Goal: Task Accomplishment & Management: Complete application form

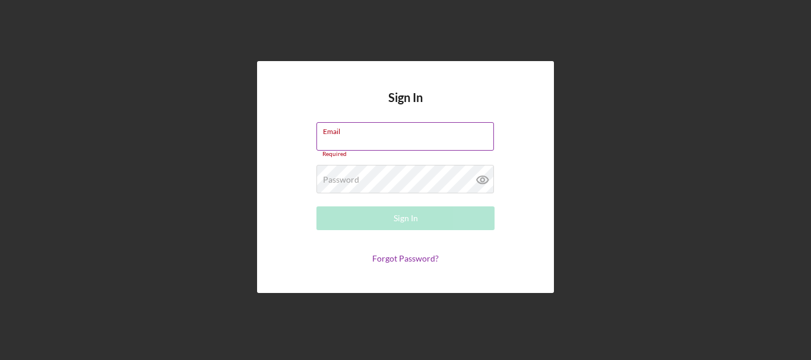
click at [385, 129] on div "Email Required" at bounding box center [405, 140] width 178 height 36
drag, startPoint x: 385, startPoint y: 129, endPoint x: 371, endPoint y: 143, distance: 19.3
click at [371, 143] on input "Email" at bounding box center [404, 136] width 177 height 28
paste input "[EMAIL_ADDRESS][DOMAIN_NAME]"
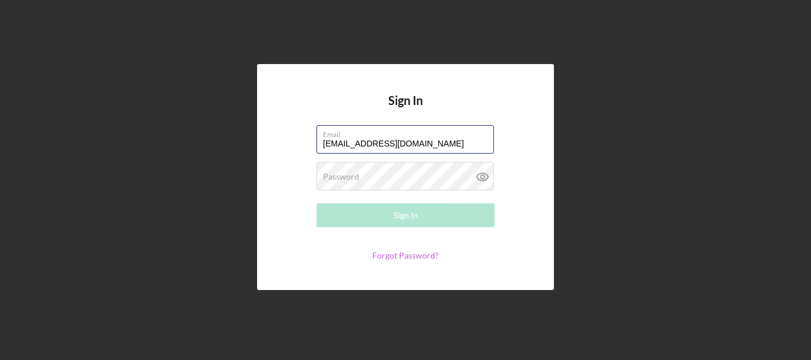
type input "[EMAIL_ADDRESS][DOMAIN_NAME]"
click at [399, 255] on link "Forgot Password?" at bounding box center [405, 255] width 66 height 10
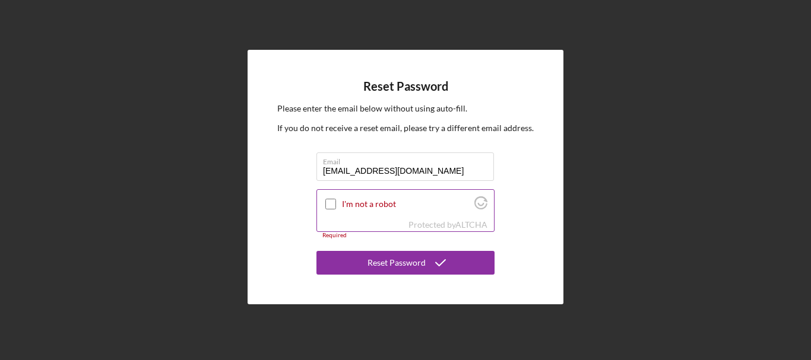
type input "[EMAIL_ADDRESS][DOMAIN_NAME]"
click at [325, 205] on div at bounding box center [330, 204] width 14 height 14
click at [337, 203] on div at bounding box center [330, 204] width 14 height 14
click at [329, 203] on input "I'm not a robot" at bounding box center [330, 204] width 11 height 11
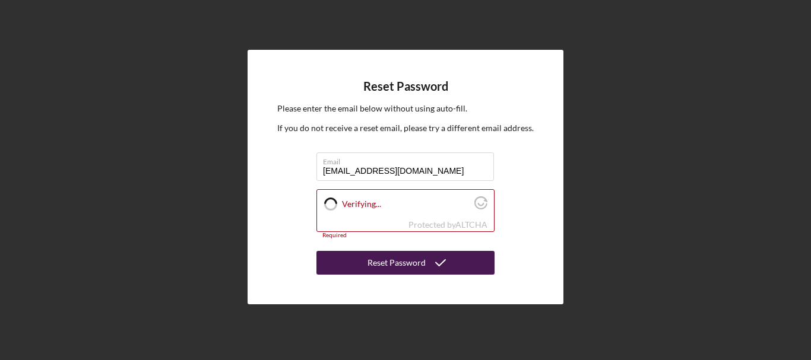
checkbox input "true"
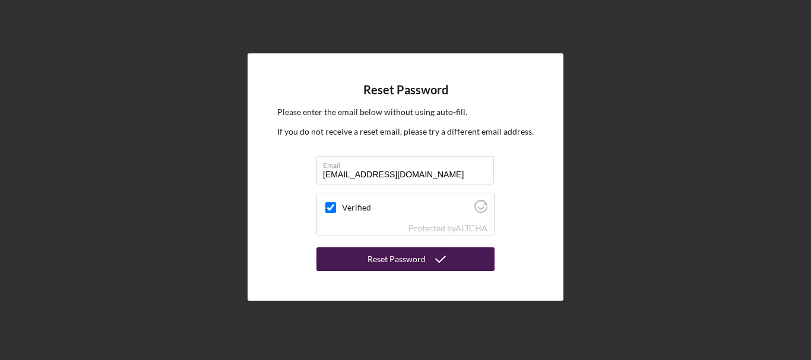
click at [387, 263] on div "Reset Password" at bounding box center [396, 260] width 58 height 24
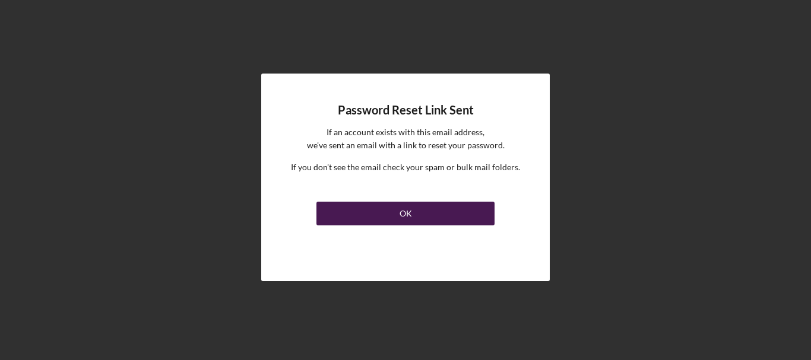
click at [394, 220] on button "OK" at bounding box center [405, 214] width 178 height 24
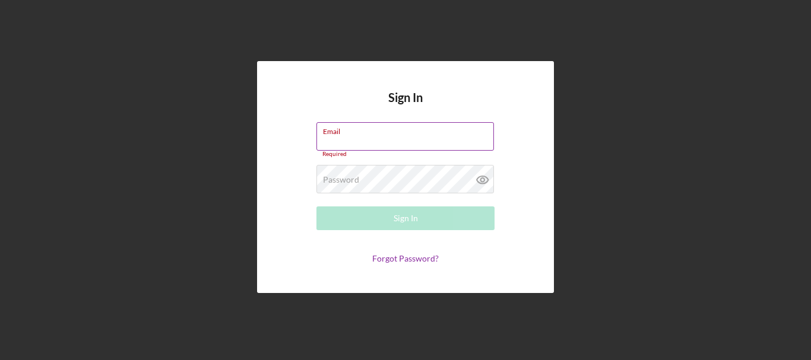
click at [356, 133] on label "Email" at bounding box center [408, 129] width 171 height 13
click at [356, 133] on input "Email" at bounding box center [404, 136] width 177 height 28
drag, startPoint x: 356, startPoint y: 129, endPoint x: 346, endPoint y: 144, distance: 17.5
click at [346, 144] on input "Email" at bounding box center [404, 136] width 177 height 28
paste input "[EMAIL_ADDRESS][DOMAIN_NAME]"
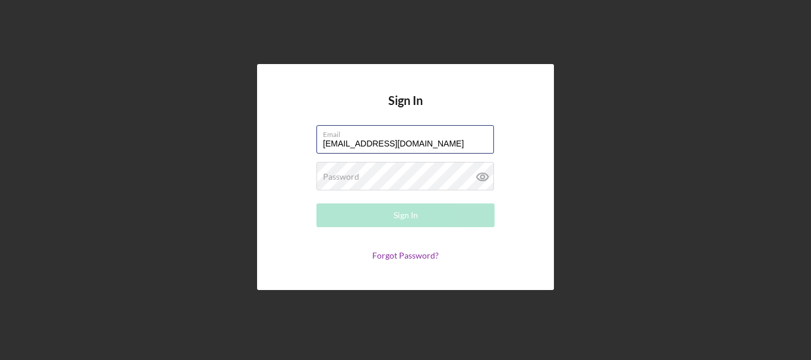
type input "[EMAIL_ADDRESS][DOMAIN_NAME]"
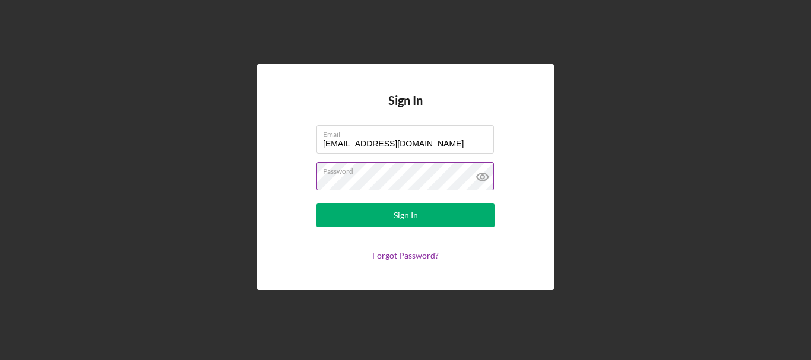
click at [479, 179] on icon at bounding box center [483, 177] width 30 height 30
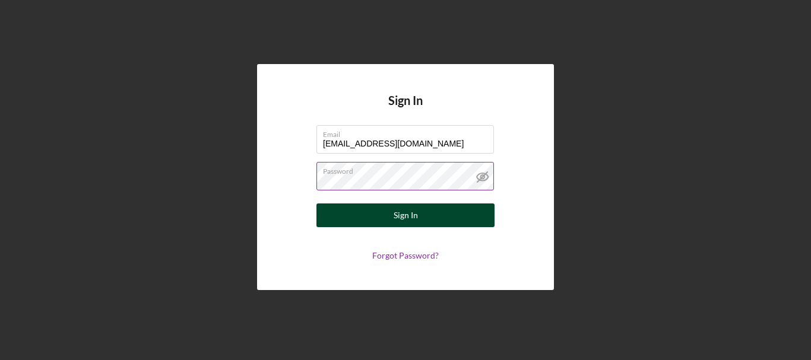
click at [390, 221] on button "Sign In" at bounding box center [405, 216] width 178 height 24
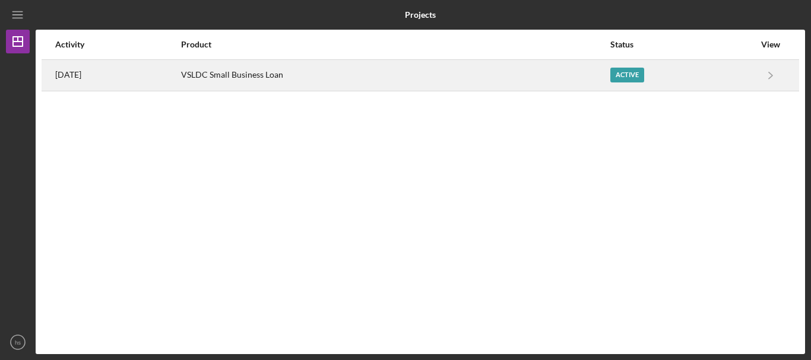
click at [644, 80] on div "Active" at bounding box center [627, 75] width 34 height 15
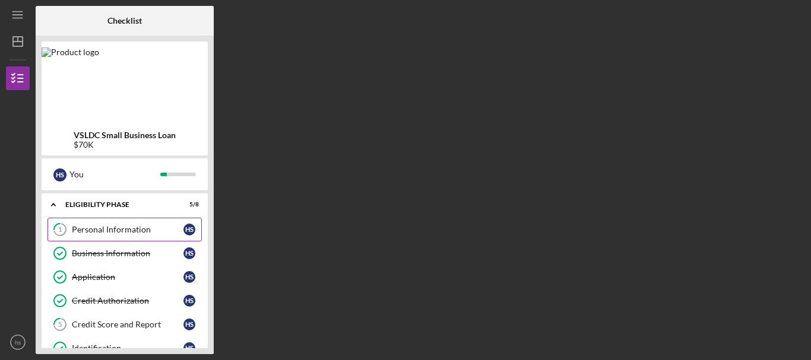
click at [97, 228] on div "Personal Information" at bounding box center [128, 229] width 112 height 9
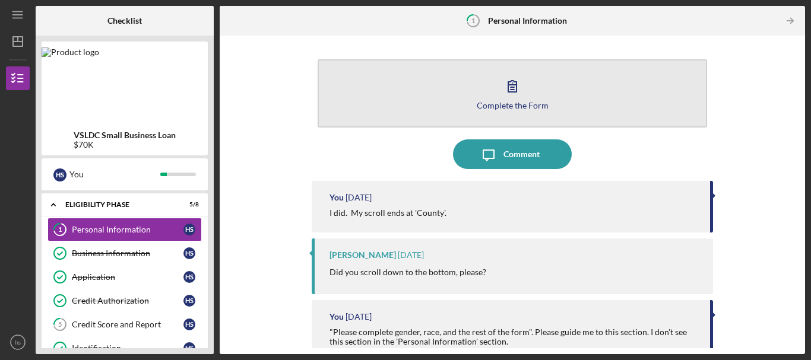
click at [497, 90] on icon "button" at bounding box center [512, 86] width 30 height 30
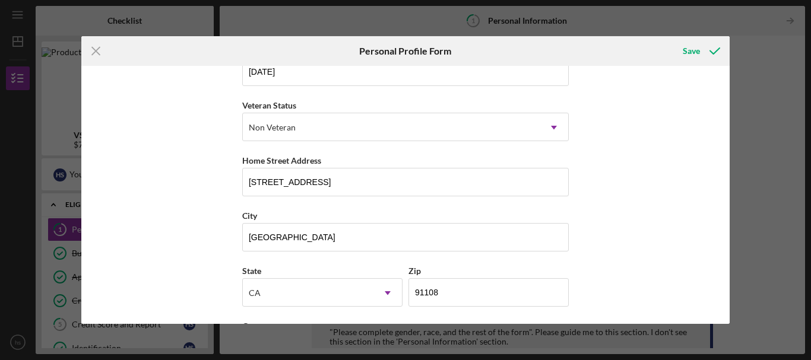
scroll to position [195, 0]
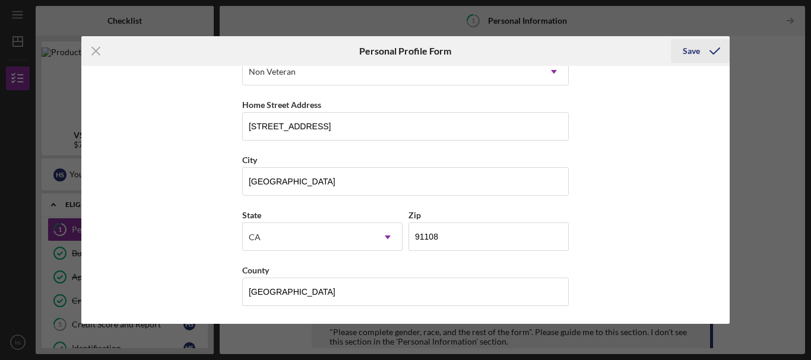
click at [687, 55] on div "Save" at bounding box center [691, 51] width 17 height 24
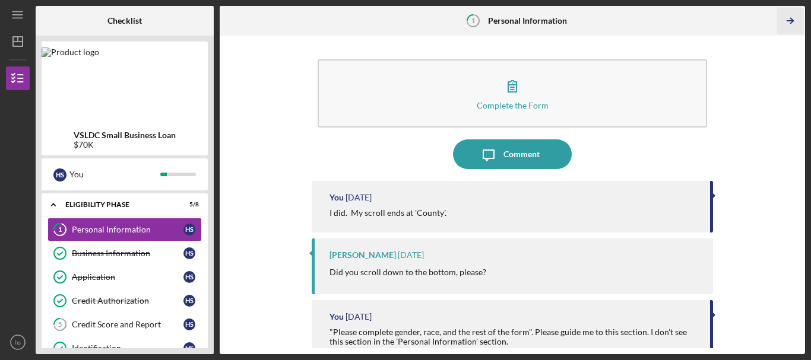
click at [789, 26] on icon "Icon/Table Pagination Arrow" at bounding box center [790, 21] width 27 height 27
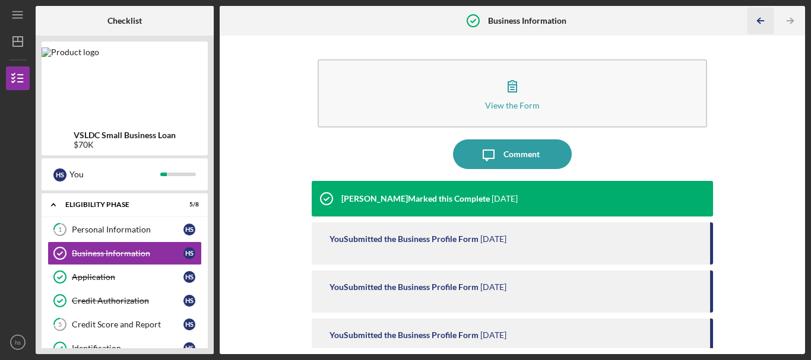
click at [755, 20] on icon "Icon/Table Pagination Arrow" at bounding box center [760, 21] width 27 height 27
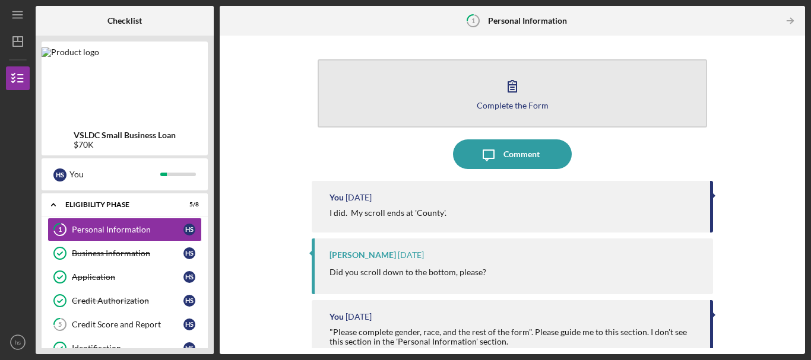
click at [513, 91] on icon "button" at bounding box center [512, 86] width 30 height 30
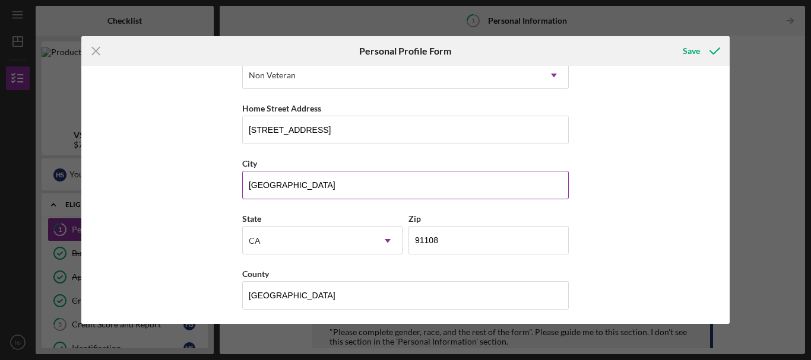
scroll to position [195, 0]
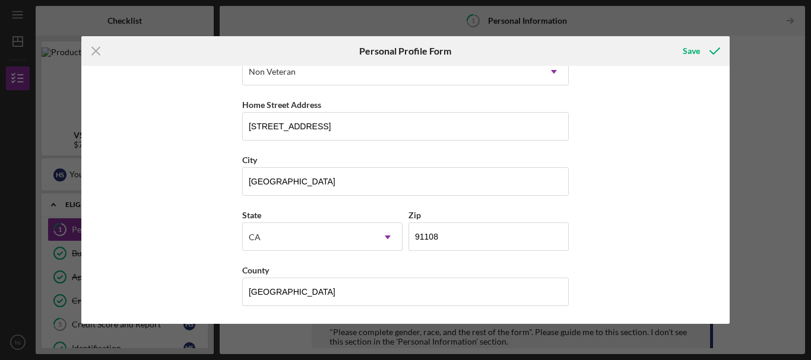
click at [640, 227] on div "First Name [PERSON_NAME] Middle Name h Last Name suetsugu Job Title President D…" at bounding box center [405, 195] width 649 height 259
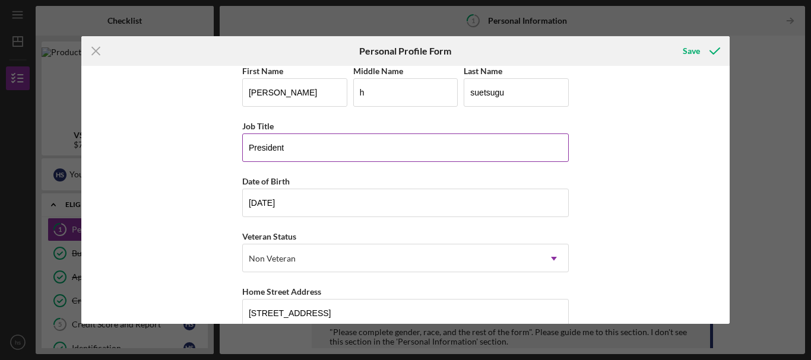
scroll to position [0, 0]
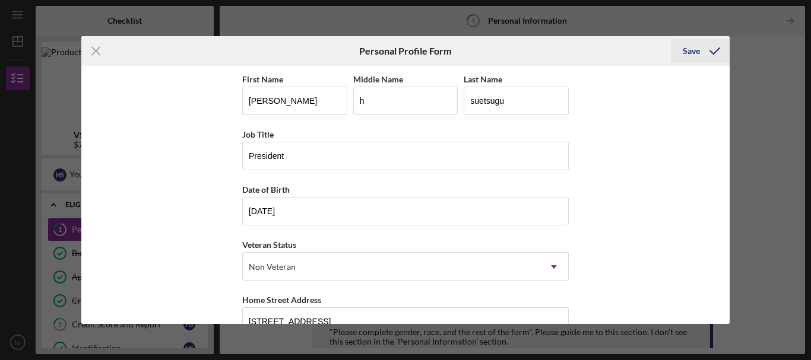
click at [706, 55] on icon "submit" at bounding box center [715, 51] width 30 height 30
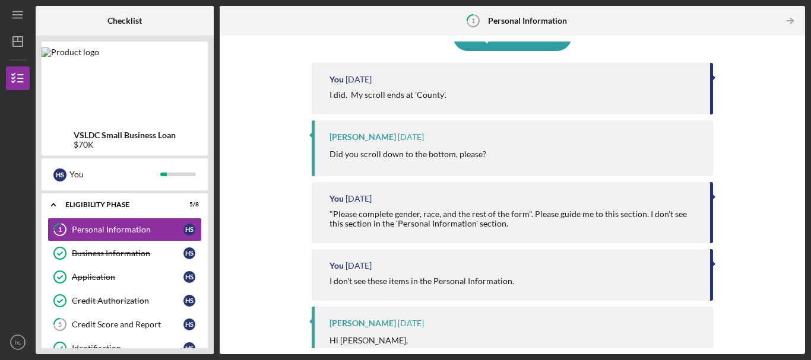
scroll to position [119, 0]
click at [492, 217] on div ""Please complete gender, race, and the rest of the form". Please guide me to th…" at bounding box center [513, 218] width 369 height 19
drag, startPoint x: 608, startPoint y: 224, endPoint x: 675, endPoint y: 225, distance: 66.5
click at [608, 226] on div ""Please complete gender, race, and the rest of the form". Please guide me to th…" at bounding box center [513, 218] width 369 height 19
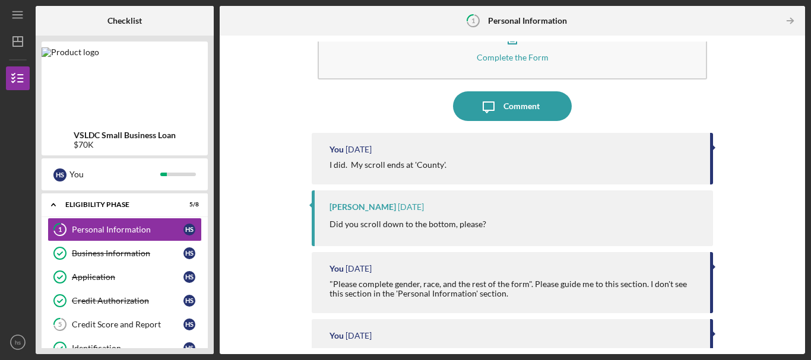
scroll to position [0, 0]
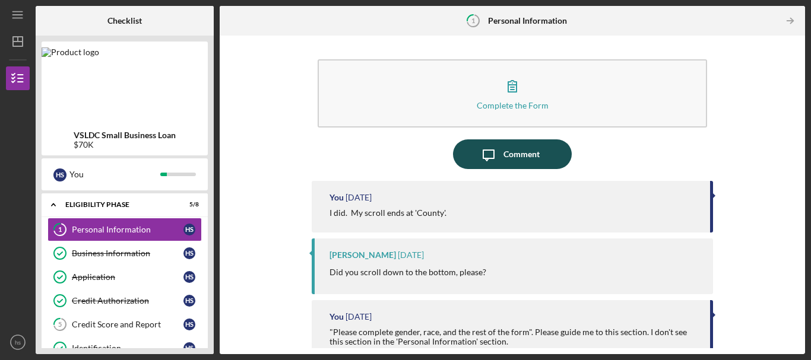
click at [531, 145] on div "Comment" at bounding box center [521, 154] width 36 height 30
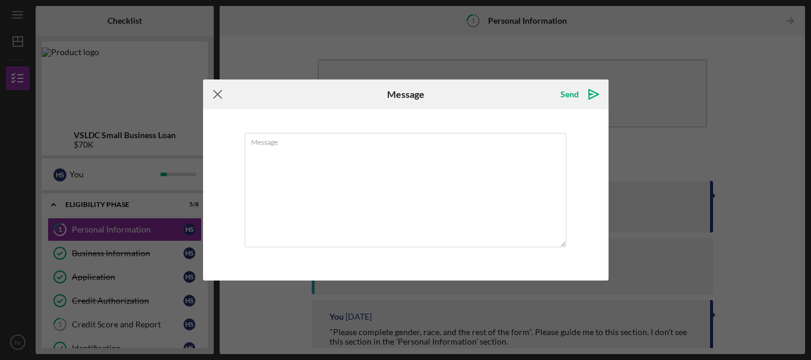
click at [215, 89] on icon "Icon/Menu Close" at bounding box center [218, 95] width 30 height 30
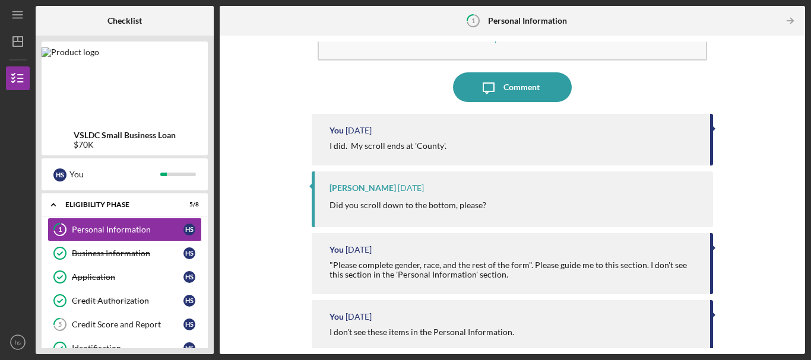
scroll to position [119, 0]
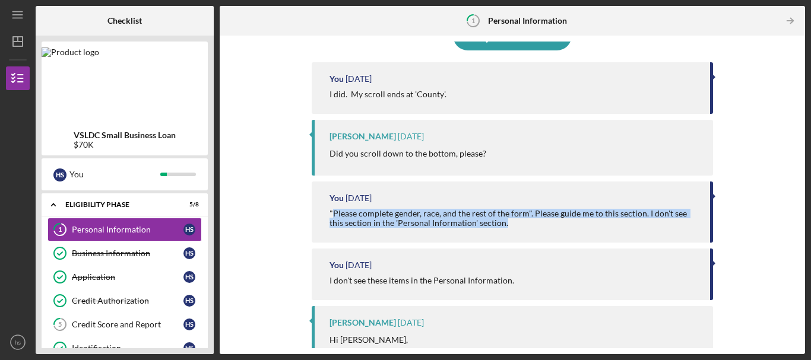
drag, startPoint x: 334, startPoint y: 212, endPoint x: 512, endPoint y: 230, distance: 179.0
click at [512, 230] on div "You [DATE] "Please complete gender, race, and the rest of the form". Please gui…" at bounding box center [512, 212] width 401 height 61
click at [510, 46] on div "Comment" at bounding box center [521, 36] width 36 height 30
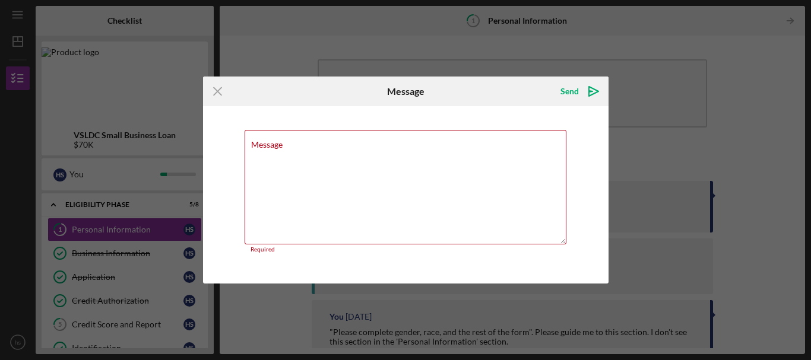
drag, startPoint x: 220, startPoint y: 91, endPoint x: 429, endPoint y: 51, distance: 213.4
click at [219, 91] on icon "Icon/Menu Close" at bounding box center [218, 92] width 30 height 30
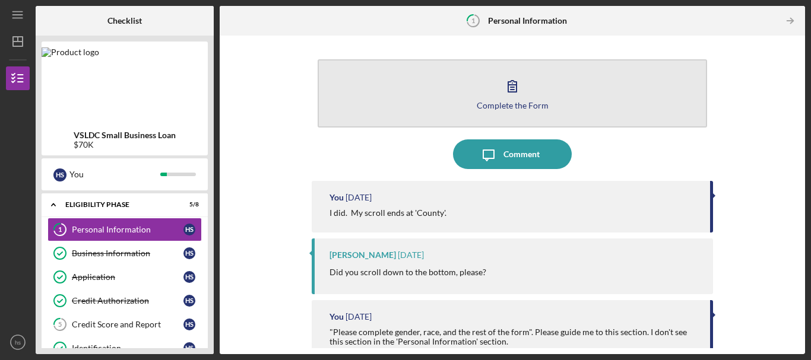
click at [529, 93] on button "Complete the Form Form" at bounding box center [512, 93] width 389 height 68
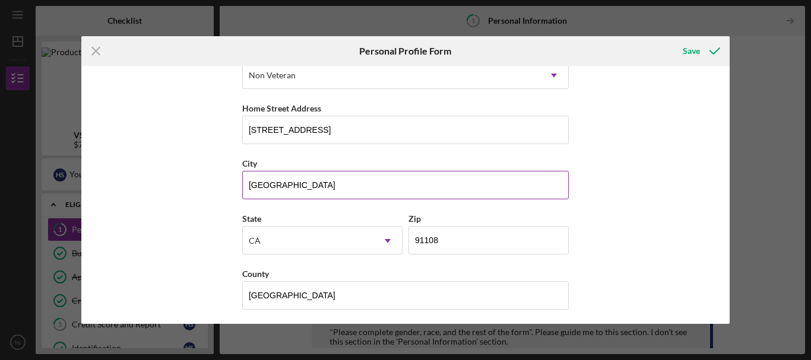
scroll to position [195, 0]
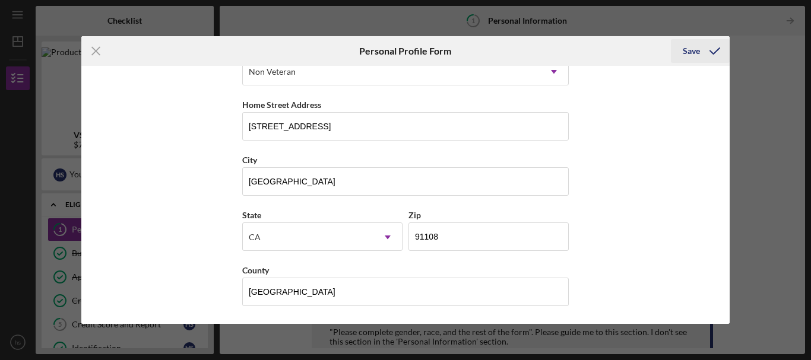
click at [693, 56] on div "Save" at bounding box center [691, 51] width 17 height 24
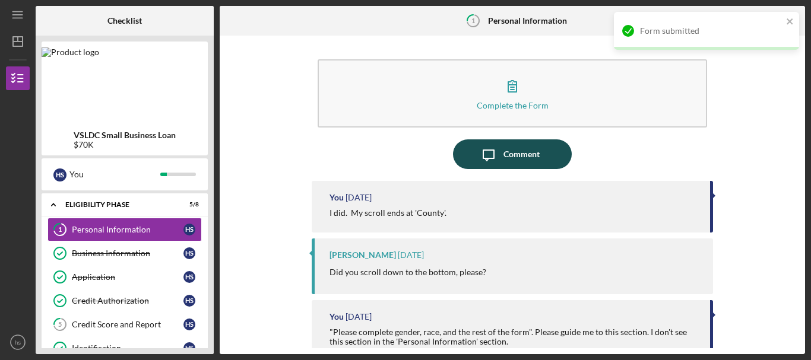
click at [504, 149] on div "Comment" at bounding box center [521, 154] width 36 height 30
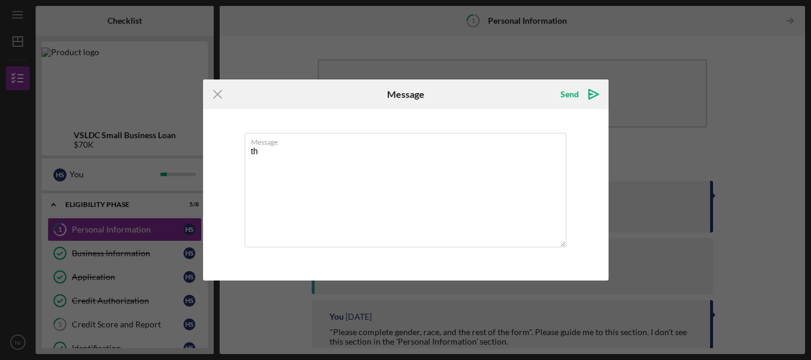
type textarea "t"
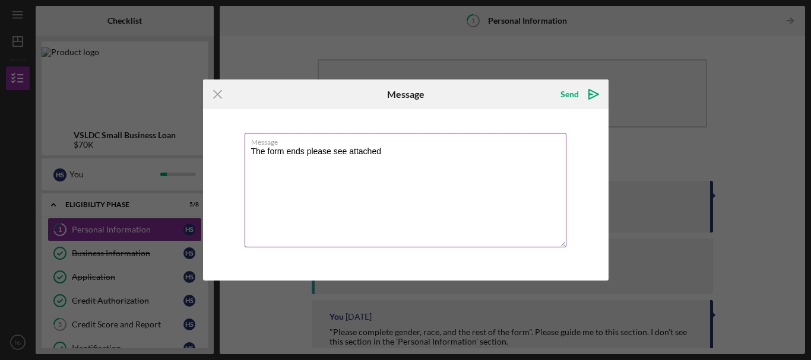
drag, startPoint x: 416, startPoint y: 200, endPoint x: 392, endPoint y: 189, distance: 26.0
click at [392, 189] on textarea "The form ends please see attached" at bounding box center [406, 190] width 322 height 115
click at [305, 151] on textarea "The form ends please see attached" at bounding box center [406, 190] width 322 height 115
type textarea "The form ends please see attached"
click at [421, 53] on div "Icon/Menu Close Message Send Icon/icon-invite-send Message The form ends please…" at bounding box center [405, 180] width 811 height 360
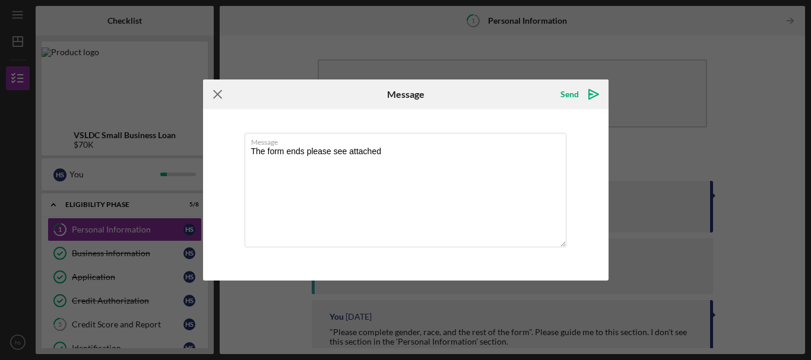
click at [216, 94] on line at bounding box center [218, 95] width 8 height 8
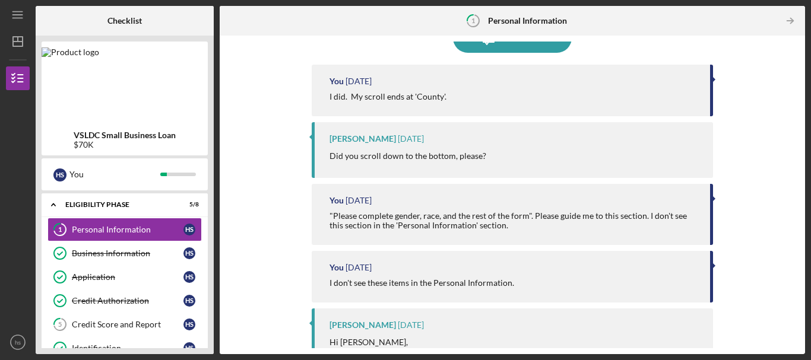
scroll to position [119, 0]
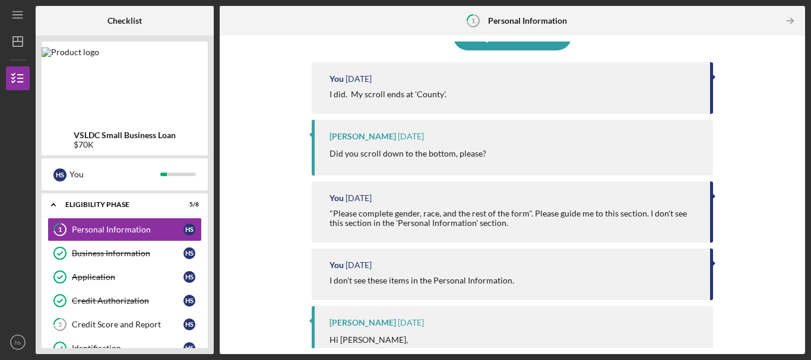
click at [446, 212] on div ""Please complete gender, race, and the rest of the form". Please guide me to th…" at bounding box center [513, 218] width 369 height 19
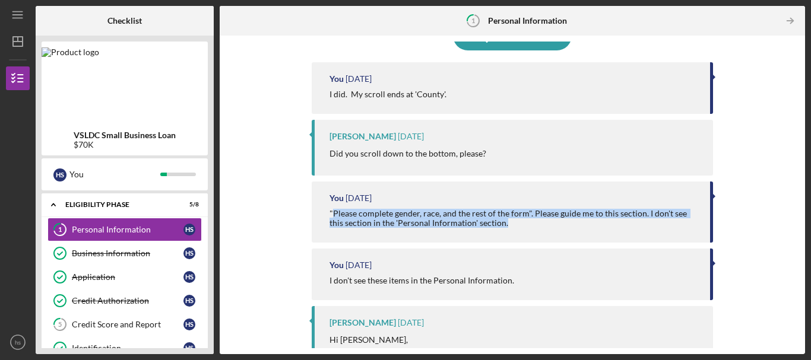
drag, startPoint x: 333, startPoint y: 210, endPoint x: 686, endPoint y: 225, distance: 352.9
click at [686, 225] on div ""Please complete gender, race, and the rest of the form". Please guide me to th…" at bounding box center [513, 218] width 369 height 19
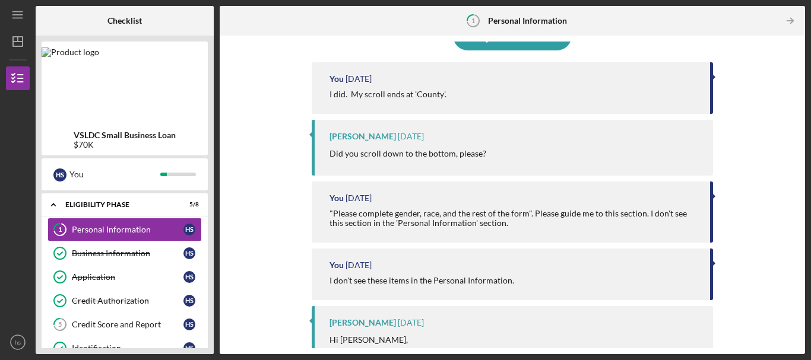
click at [556, 149] on div "Did you scroll down to the bottom, please?" at bounding box center [515, 153] width 372 height 13
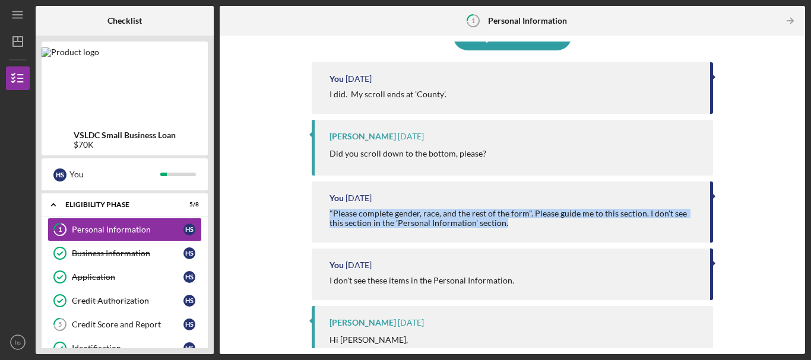
drag, startPoint x: 328, startPoint y: 212, endPoint x: 564, endPoint y: 223, distance: 236.5
click at [564, 223] on div "You [DATE] "Please complete gender, race, and the rest of the form". Please gui…" at bounding box center [512, 212] width 401 height 61
copy div ""Please complete gender, race, and the rest of the form". Please guide me to th…"
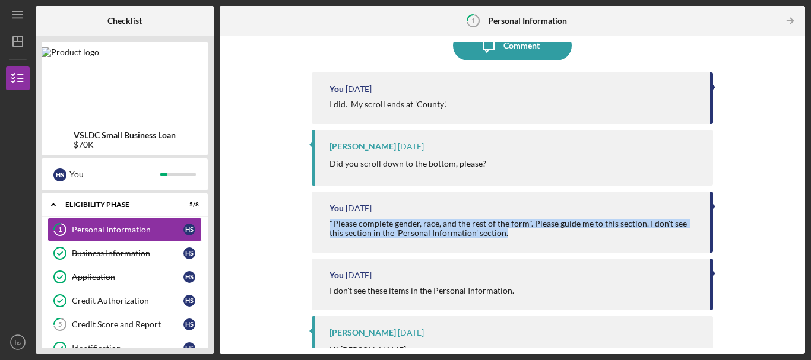
scroll to position [0, 0]
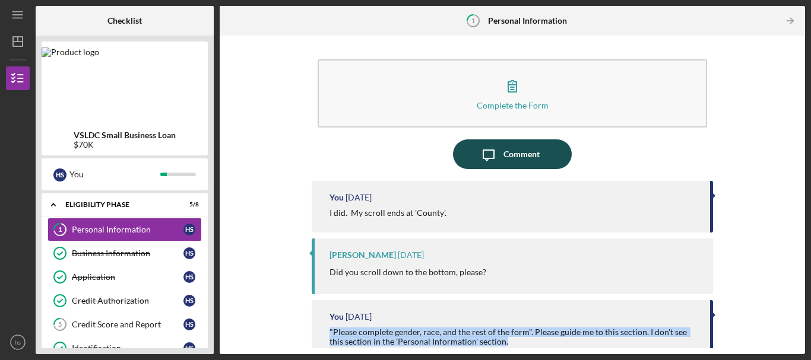
click at [525, 151] on div "Comment" at bounding box center [521, 154] width 36 height 30
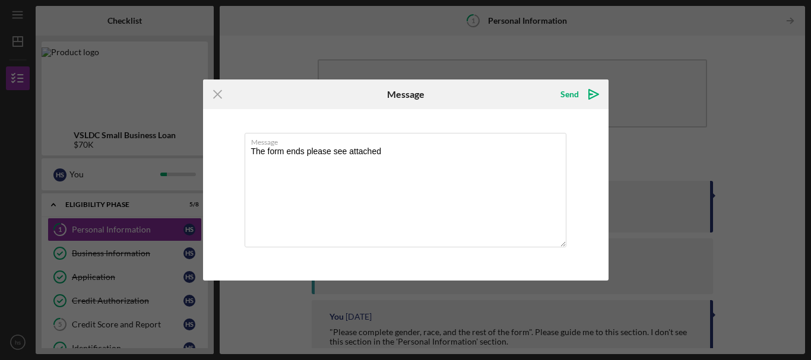
click at [105, 228] on div "Icon/Menu Close Message Send Icon/icon-invite-send Message The form ends please…" at bounding box center [405, 180] width 811 height 360
drag, startPoint x: 217, startPoint y: 93, endPoint x: 210, endPoint y: 114, distance: 21.8
click at [217, 93] on icon "Icon/Menu Close" at bounding box center [218, 95] width 30 height 30
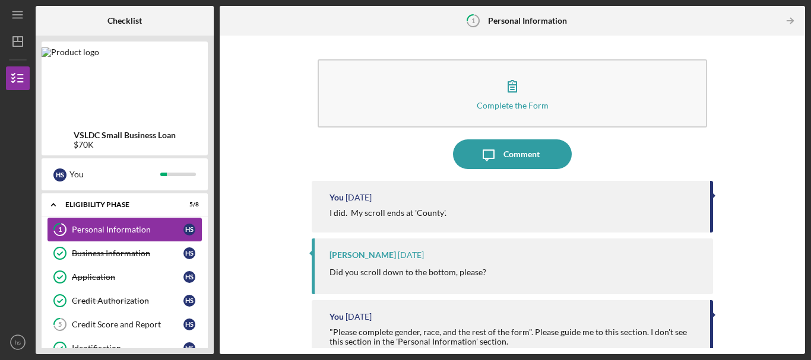
click at [159, 229] on div "Personal Information" at bounding box center [128, 229] width 112 height 9
click at [158, 229] on div "Personal Information" at bounding box center [128, 229] width 112 height 9
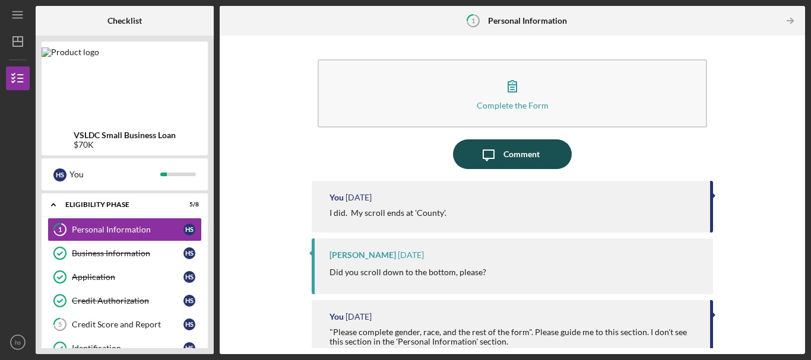
click at [496, 160] on icon "Icon/Message" at bounding box center [489, 154] width 30 height 30
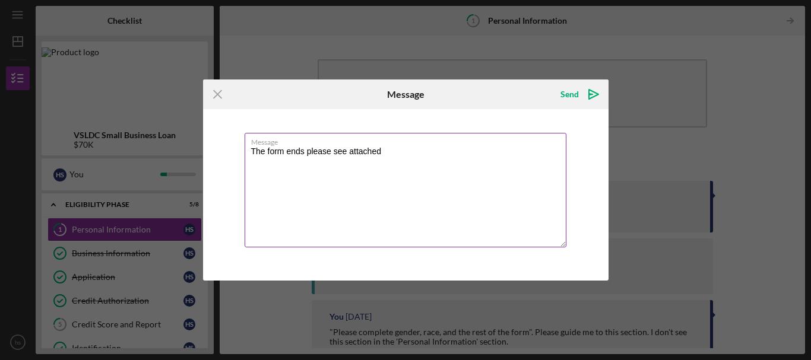
click at [417, 149] on textarea "The form ends please see attached" at bounding box center [406, 190] width 322 height 115
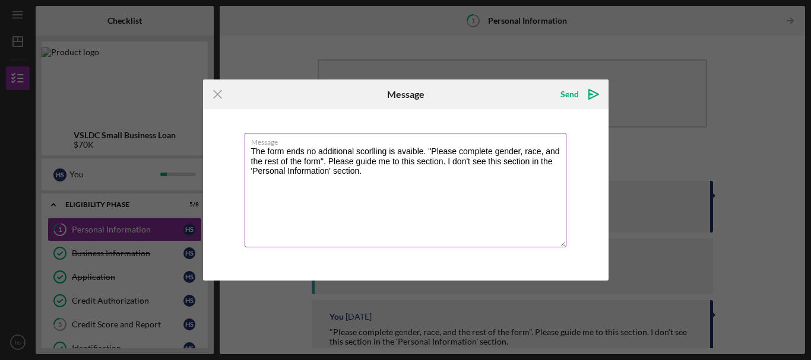
drag, startPoint x: 433, startPoint y: 148, endPoint x: 439, endPoint y: 147, distance: 6.0
click at [432, 147] on textarea "The form ends no additional scorlling is avaible. "Please complete gender, race…" at bounding box center [406, 190] width 322 height 115
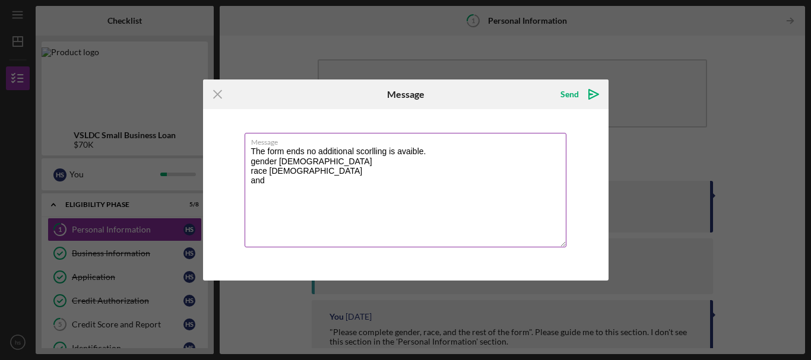
click at [374, 151] on textarea "The form ends no additional scorlling is avaible. gender [DEMOGRAPHIC_DATA] rac…" at bounding box center [406, 190] width 322 height 115
click at [357, 151] on textarea "The form ends no additional scorlling is avaible. gender [DEMOGRAPHIC_DATA] rac…" at bounding box center [406, 190] width 322 height 115
click at [364, 147] on label "Message" at bounding box center [408, 140] width 315 height 13
click at [364, 147] on textarea "The form ends no additional scorlling is avaible. gender [DEMOGRAPHIC_DATA] rac…" at bounding box center [406, 190] width 322 height 115
click at [366, 154] on textarea "The form ends no additional scorlling is avaible. gender [DEMOGRAPHIC_DATA] rac…" at bounding box center [406, 190] width 322 height 115
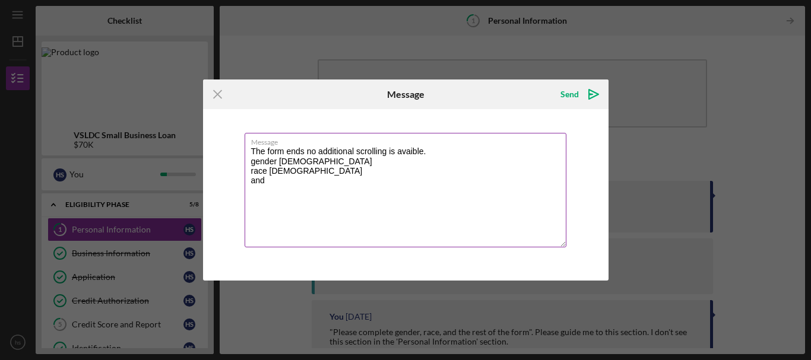
click at [411, 155] on textarea "The form ends no additional scrolling is avaible. gender [DEMOGRAPHIC_DATA] rac…" at bounding box center [406, 190] width 322 height 115
click at [250, 168] on textarea "The form ends no additional scrolling is available. gender [DEMOGRAPHIC_DATA] r…" at bounding box center [406, 190] width 322 height 115
type textarea "The form ends no additional scrolling is available. Gender; [DEMOGRAPHIC_DATA] …"
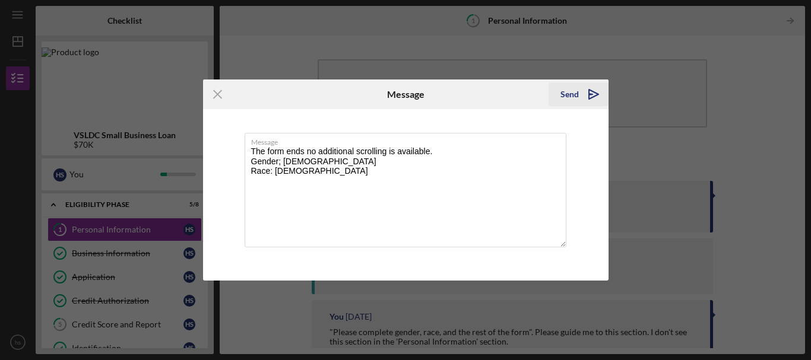
click at [567, 95] on div "Send" at bounding box center [569, 95] width 18 height 24
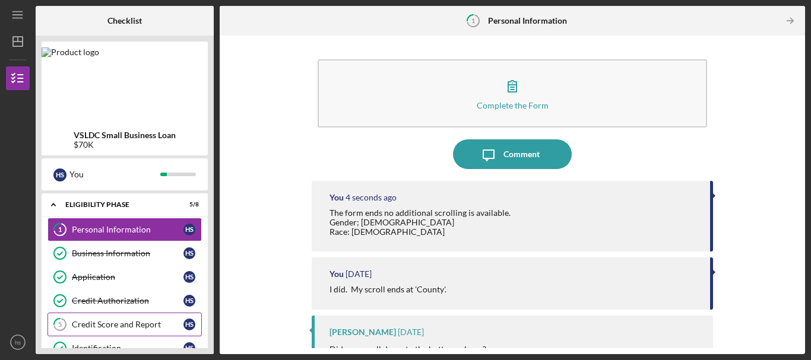
click at [144, 320] on div "Credit Score and Report" at bounding box center [128, 324] width 112 height 9
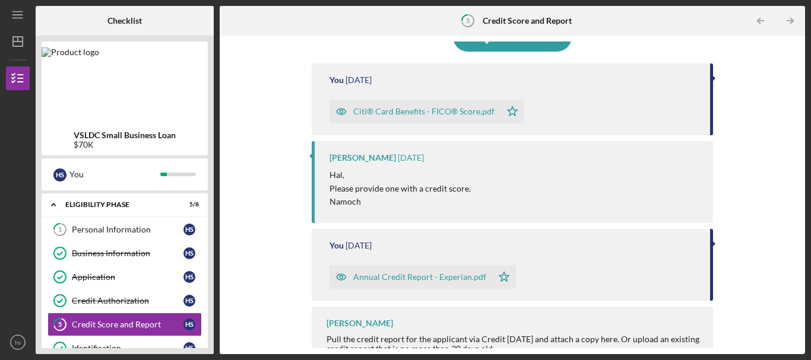
scroll to position [119, 0]
click at [382, 279] on div "Annual Credit Report - Experian.pdf" at bounding box center [419, 275] width 133 height 9
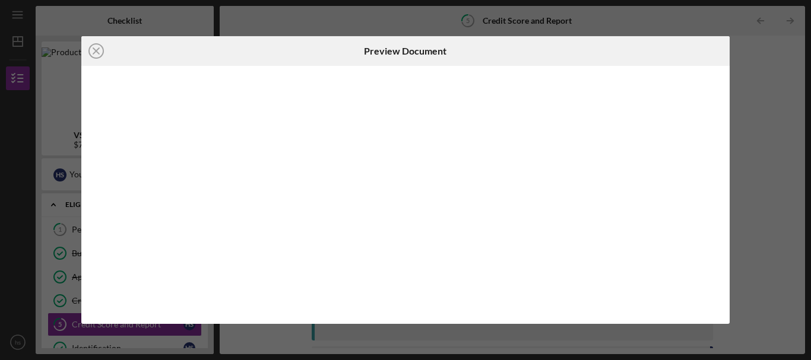
scroll to position [135, 0]
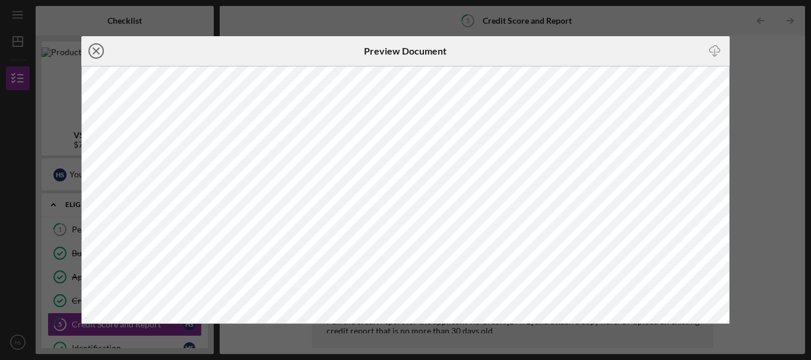
click at [91, 54] on icon "Icon/Close" at bounding box center [96, 51] width 30 height 30
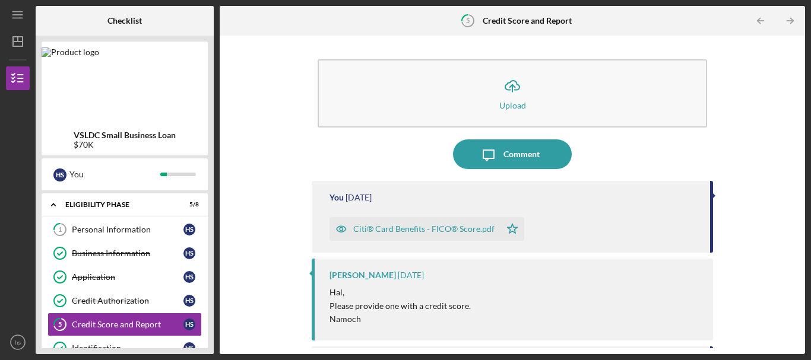
click at [480, 227] on div "Citi® Card Benefits - FICO® Score.pdf" at bounding box center [423, 228] width 141 height 9
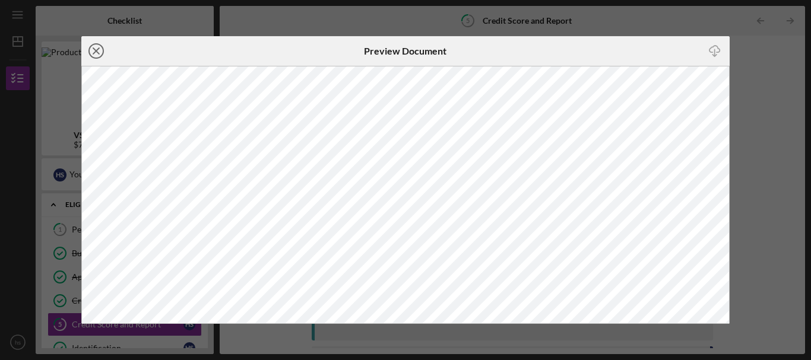
click at [94, 50] on icon "Icon/Close" at bounding box center [96, 51] width 30 height 30
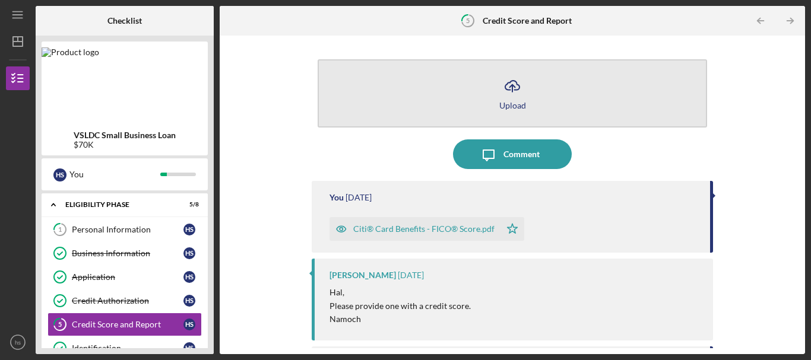
click at [510, 91] on icon "Icon/Upload" at bounding box center [512, 86] width 30 height 30
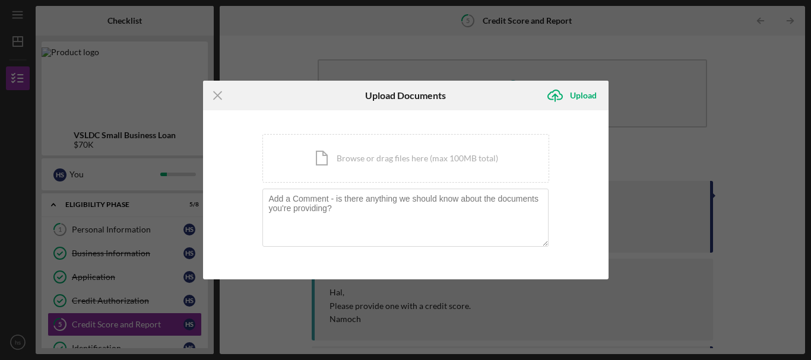
drag, startPoint x: 221, startPoint y: 94, endPoint x: 287, endPoint y: 108, distance: 68.0
click at [223, 94] on icon "Icon/Menu Close" at bounding box center [218, 96] width 30 height 30
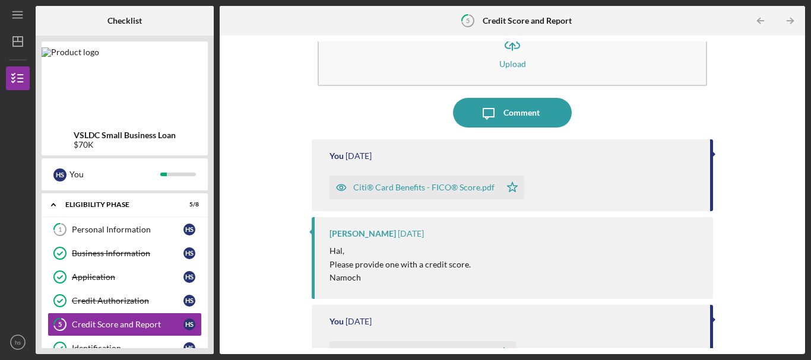
scroll to position [59, 0]
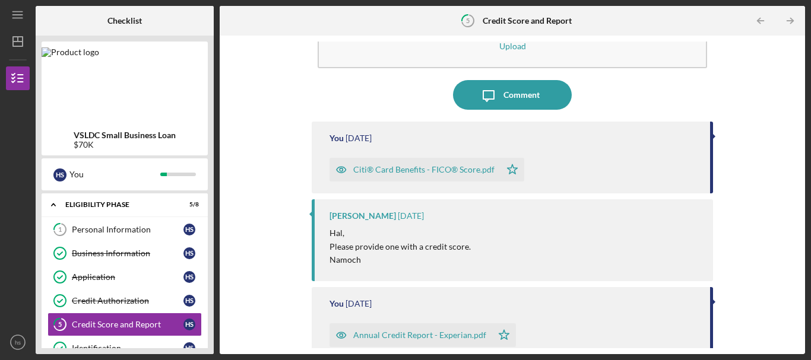
click at [452, 170] on div "Citi® Card Benefits - FICO® Score.pdf" at bounding box center [423, 169] width 141 height 9
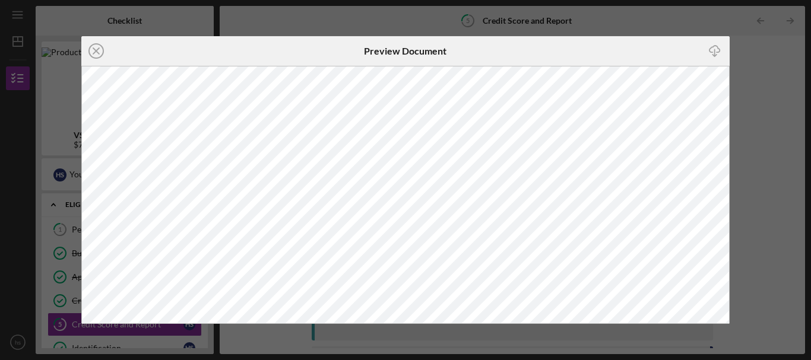
click at [712, 50] on icon "Icon/Download" at bounding box center [715, 50] width 27 height 27
click at [94, 46] on icon "Icon/Close" at bounding box center [96, 51] width 30 height 30
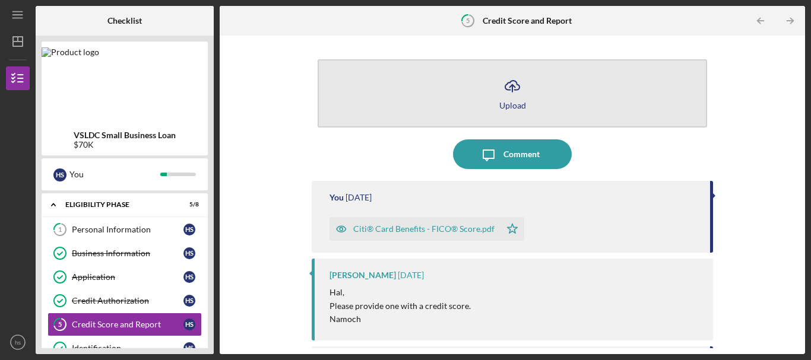
click at [525, 96] on button "Icon/Upload Upload" at bounding box center [512, 93] width 389 height 68
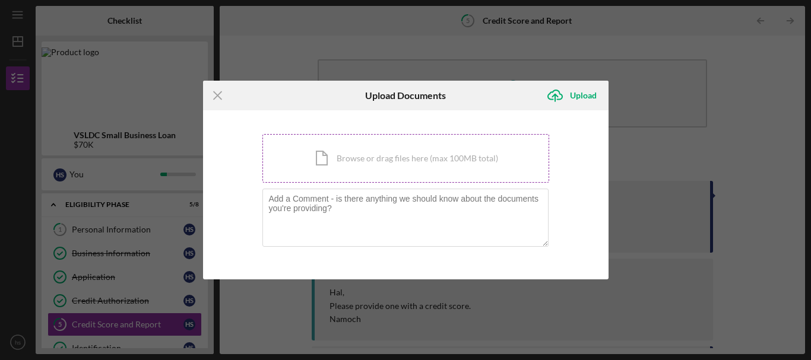
click at [407, 147] on div "Icon/Document Browse or drag files here (max 100MB total) Tap to choose files o…" at bounding box center [405, 158] width 287 height 49
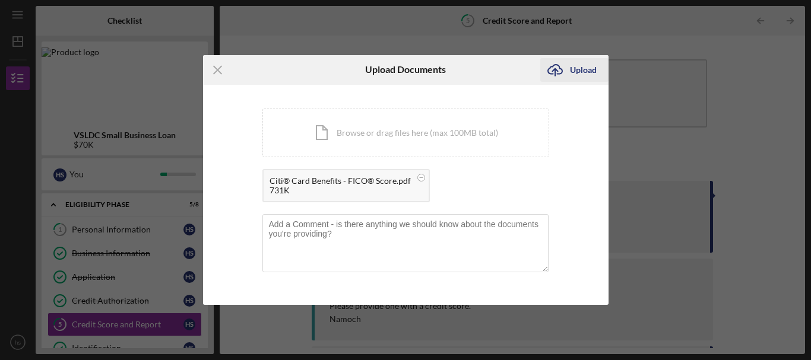
click at [588, 68] on div "Upload" at bounding box center [583, 70] width 27 height 24
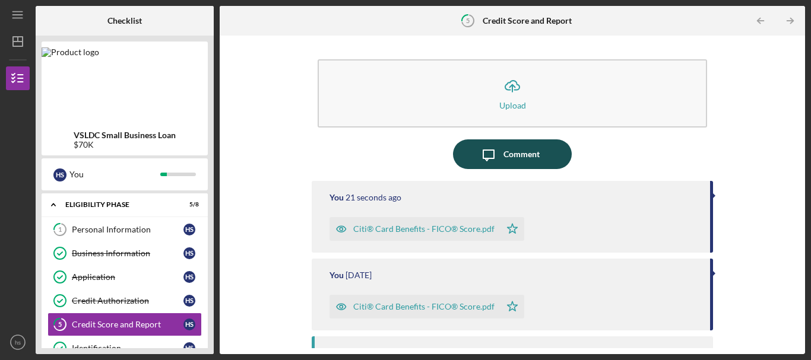
click at [528, 156] on div "Comment" at bounding box center [521, 154] width 36 height 30
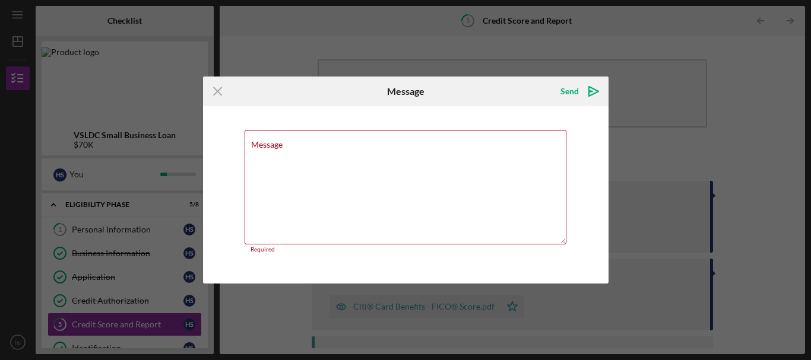
click at [684, 121] on div "Icon/Menu Close Message Send Icon/icon-invite-send Message Required Cancel Send…" at bounding box center [405, 180] width 811 height 360
drag, startPoint x: 218, startPoint y: 88, endPoint x: 725, endPoint y: 16, distance: 512.0
click at [220, 88] on icon "Icon/Menu Close" at bounding box center [218, 92] width 30 height 30
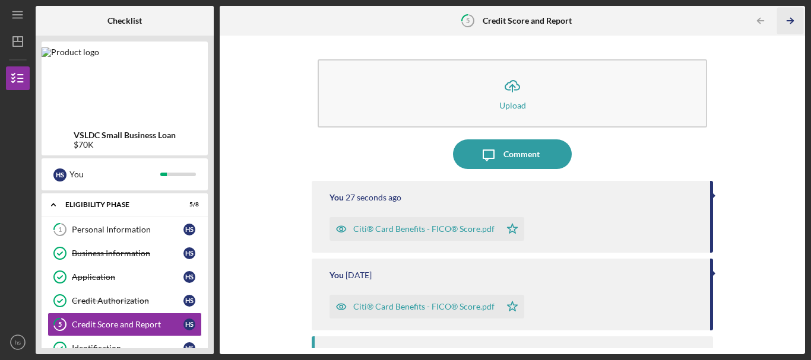
click at [789, 25] on icon "Icon/Table Pagination Arrow" at bounding box center [790, 21] width 27 height 27
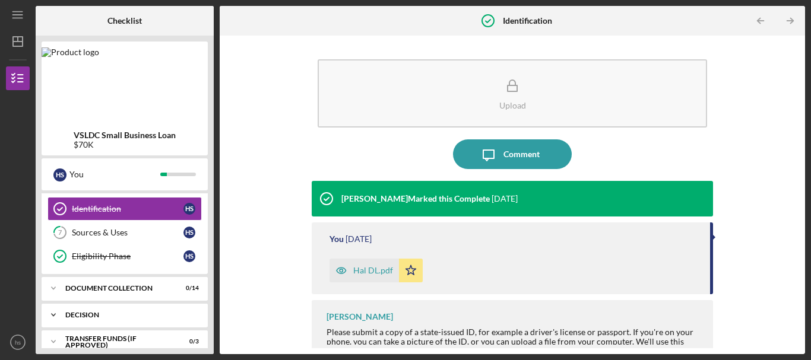
scroll to position [119, 0]
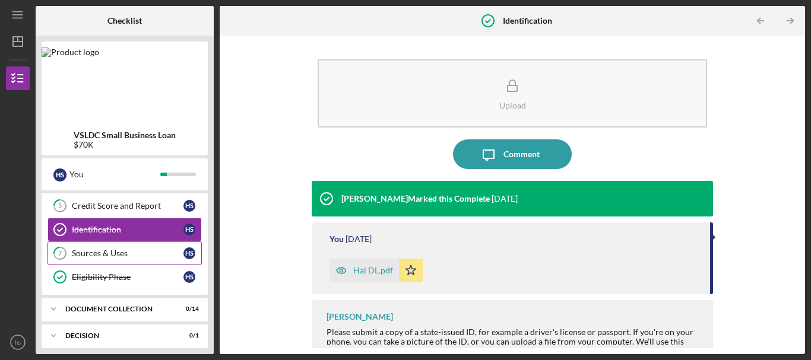
click at [142, 256] on div "Sources & Uses" at bounding box center [128, 253] width 112 height 9
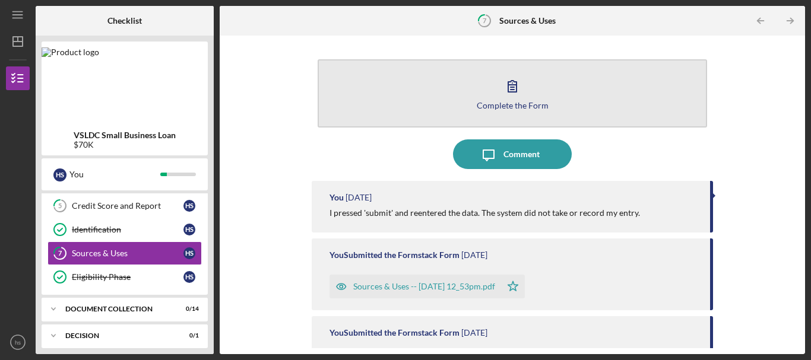
click at [531, 79] on button "Complete the Form Form" at bounding box center [512, 93] width 389 height 68
click at [518, 102] on div "Complete the Form" at bounding box center [513, 105] width 72 height 9
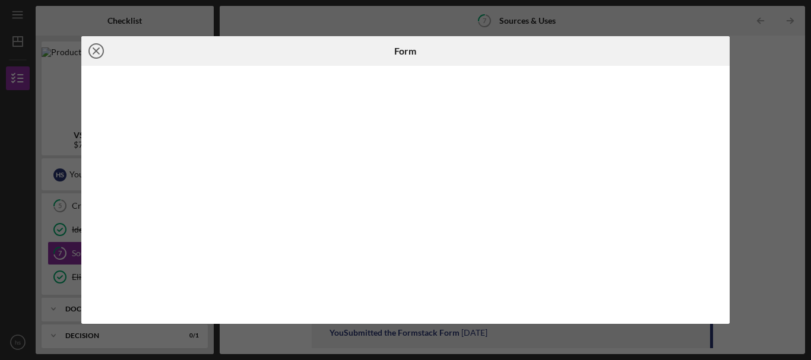
click at [105, 43] on icon "Icon/Close" at bounding box center [96, 51] width 30 height 30
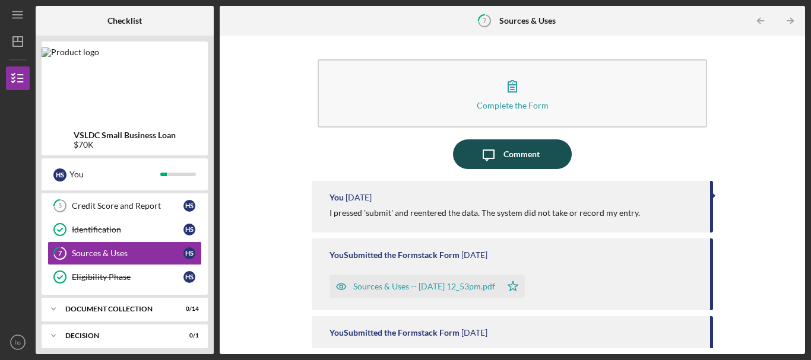
click at [514, 156] on div "Comment" at bounding box center [521, 154] width 36 height 30
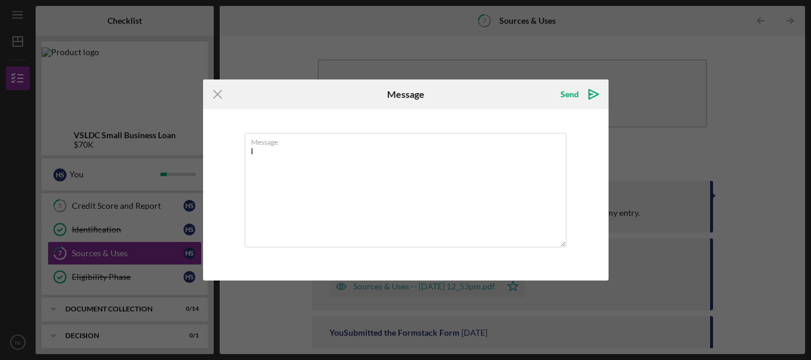
type textarea "I"
click at [219, 92] on icon "Icon/Menu Close" at bounding box center [218, 95] width 30 height 30
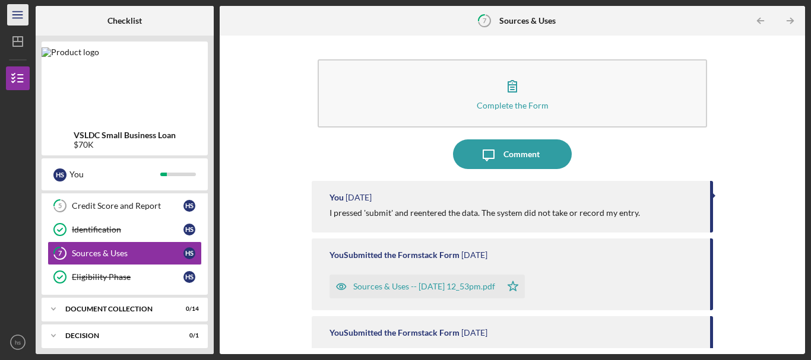
click at [14, 9] on icon "Icon/Menu" at bounding box center [18, 15] width 27 height 27
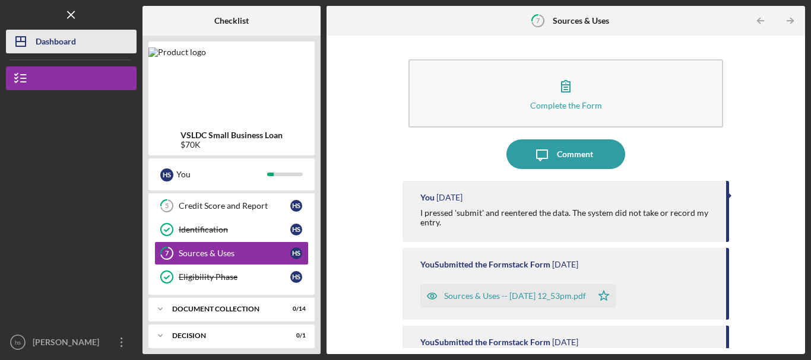
click at [29, 42] on icon "Icon/Dashboard" at bounding box center [21, 42] width 30 height 30
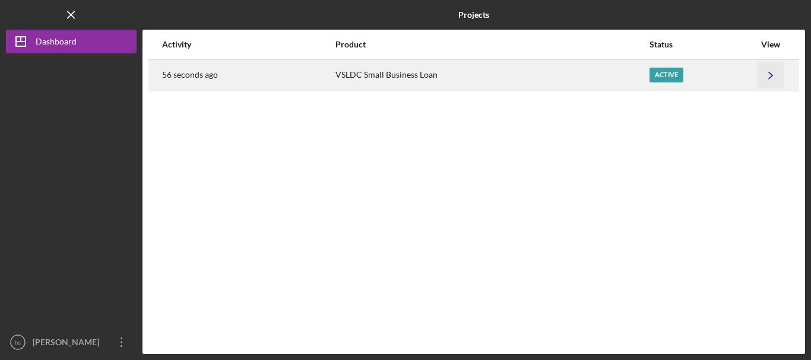
click at [757, 71] on icon "Icon/Navigate" at bounding box center [770, 75] width 27 height 27
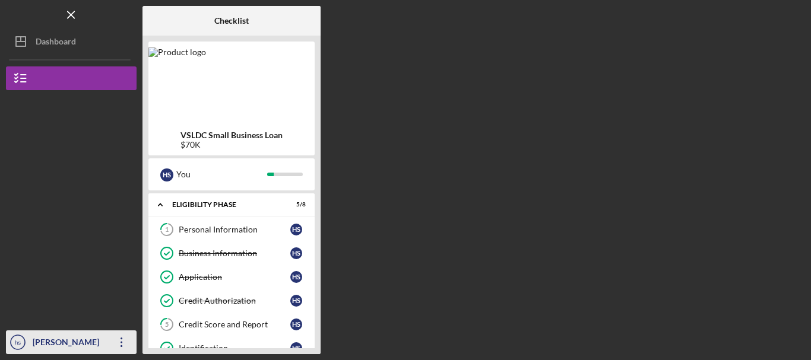
click at [66, 340] on div "[PERSON_NAME]" at bounding box center [68, 344] width 77 height 27
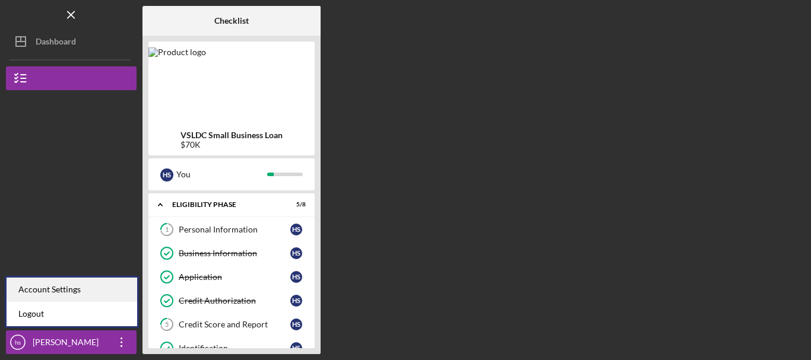
click at [66, 294] on div "Account Settings" at bounding box center [72, 290] width 131 height 24
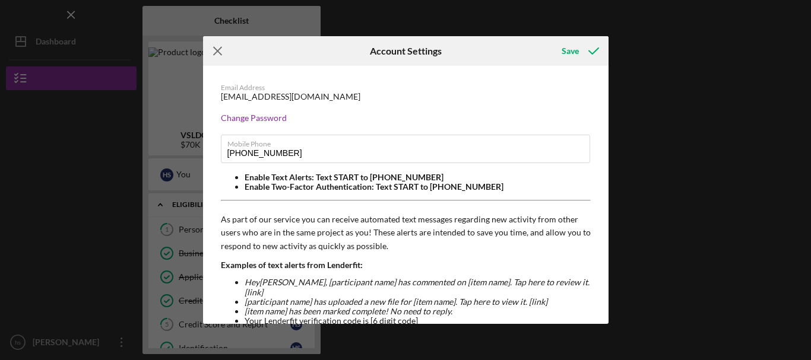
click at [215, 55] on icon "Icon/Menu Close" at bounding box center [218, 51] width 30 height 30
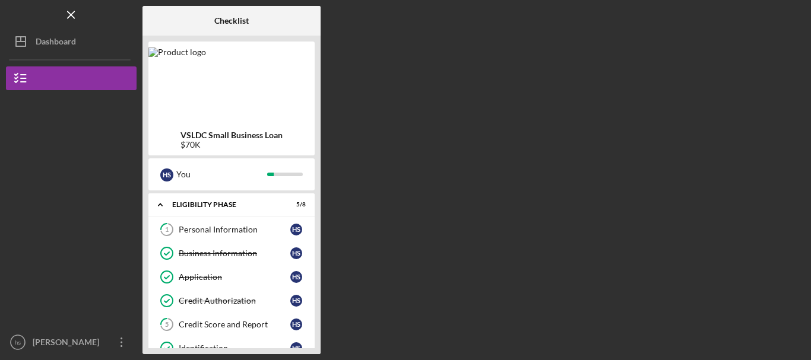
click at [166, 70] on div at bounding box center [231, 82] width 166 height 71
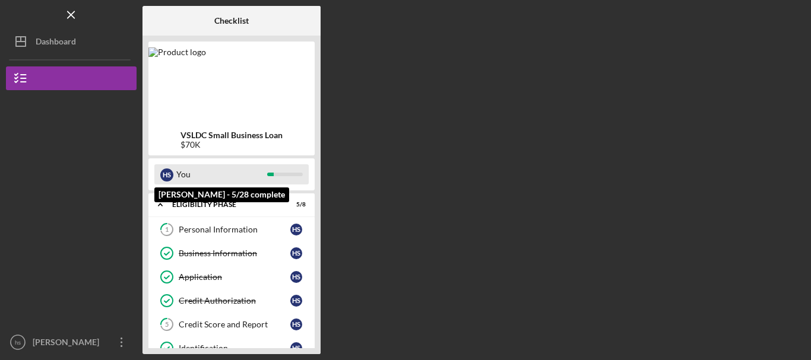
click at [201, 173] on div "You" at bounding box center [221, 174] width 91 height 20
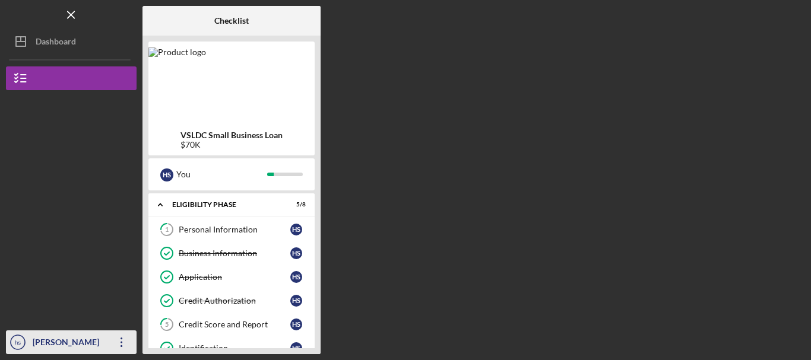
click at [16, 338] on icon "hs" at bounding box center [18, 343] width 24 height 30
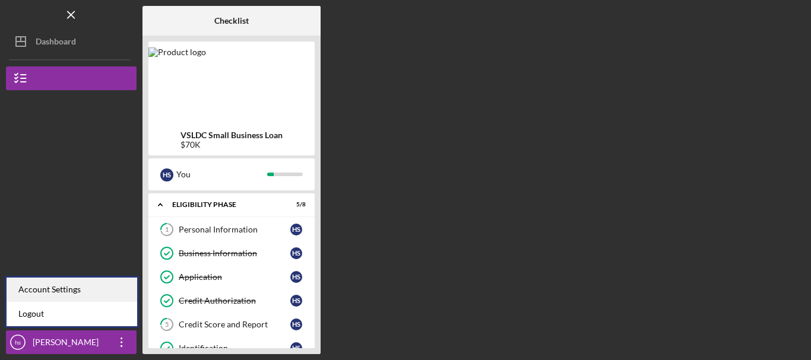
click at [34, 287] on div "Account Settings" at bounding box center [72, 290] width 131 height 24
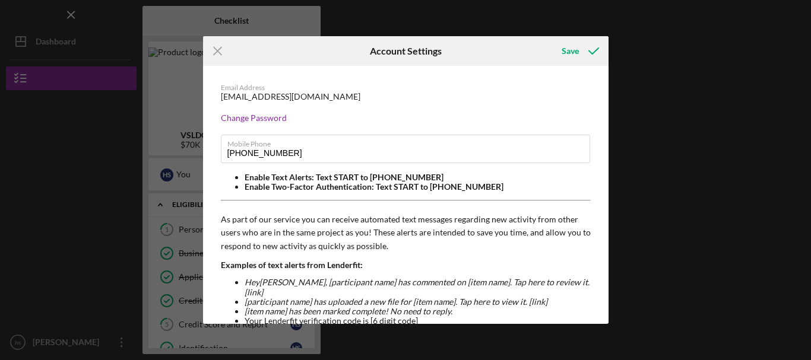
scroll to position [159, 0]
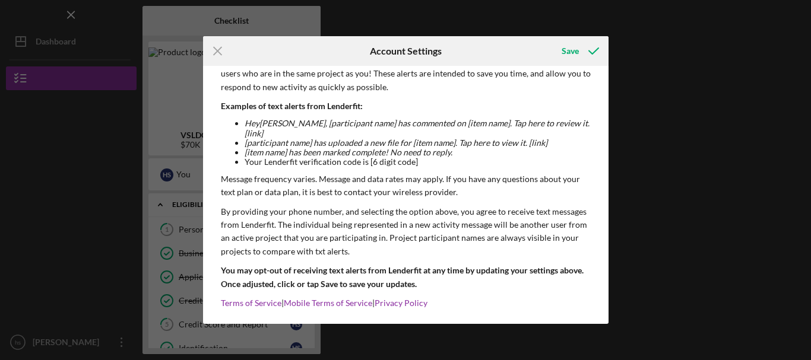
click at [71, 47] on div "Icon/Menu Close Account Settings Save Email Address [EMAIL_ADDRESS][DOMAIN_NAME…" at bounding box center [405, 180] width 811 height 360
click at [70, 44] on div "Icon/Menu Close Account Settings Save Email Address [EMAIL_ADDRESS][DOMAIN_NAME…" at bounding box center [405, 180] width 811 height 360
click at [217, 45] on icon "Icon/Menu Close" at bounding box center [218, 51] width 30 height 30
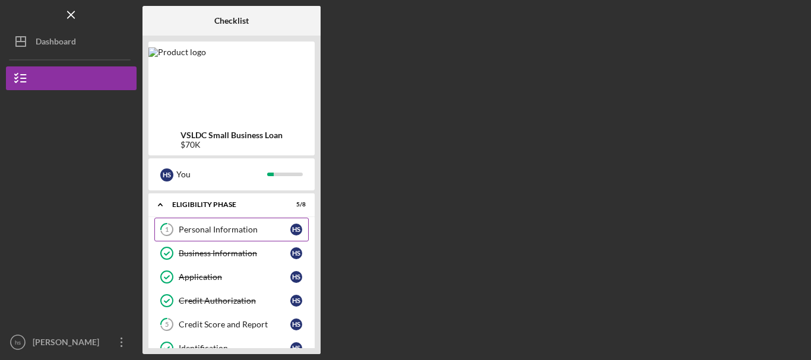
click at [191, 228] on div "Personal Information" at bounding box center [235, 229] width 112 height 9
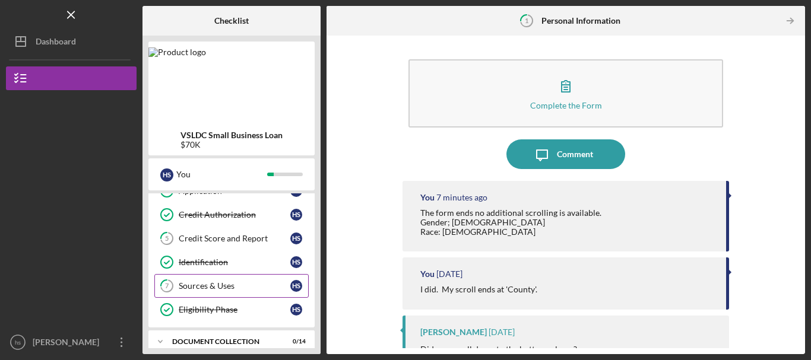
scroll to position [178, 0]
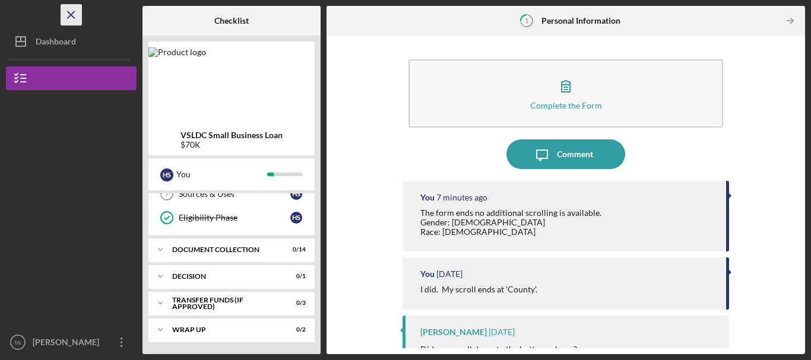
click at [69, 12] on icon "Icon/Menu Close" at bounding box center [71, 15] width 27 height 27
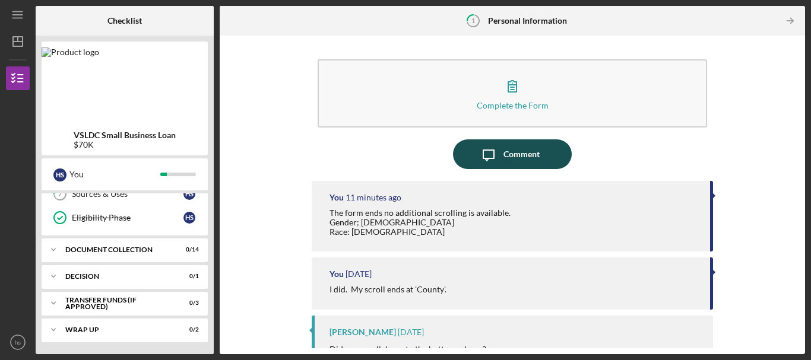
click at [515, 149] on div "Comment" at bounding box center [521, 154] width 36 height 30
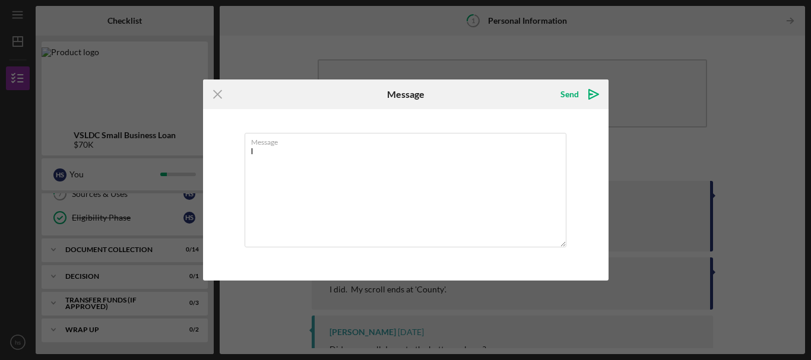
type textarea "I"
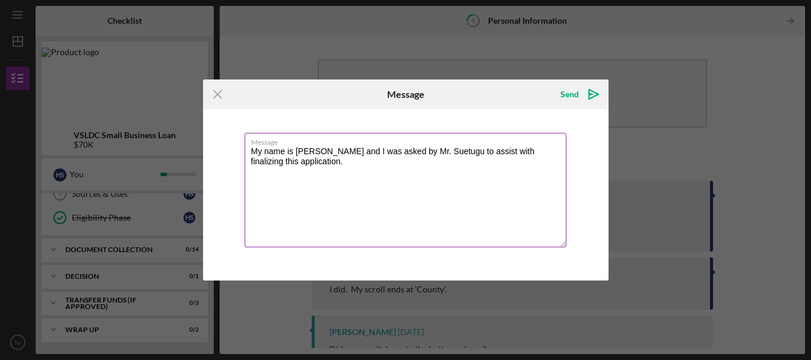
click at [472, 150] on textarea "My name is [PERSON_NAME] and I was asked by Mr. Suetugu to assist with finalizi…" at bounding box center [406, 190] width 322 height 115
click at [470, 158] on textarea "My name is [PERSON_NAME] and I was asked by Mr. Suetugu to assist with finalizi…" at bounding box center [406, 190] width 322 height 115
click at [467, 153] on textarea "My name is [PERSON_NAME] and I was asked by Mr. Suetugu to assist with finalizi…" at bounding box center [406, 190] width 322 height 115
drag, startPoint x: 353, startPoint y: 197, endPoint x: 358, endPoint y: 176, distance: 21.9
click at [353, 196] on textarea "My name is [PERSON_NAME] and I was asked by [PERSON_NAME] to assist with finali…" at bounding box center [406, 190] width 322 height 115
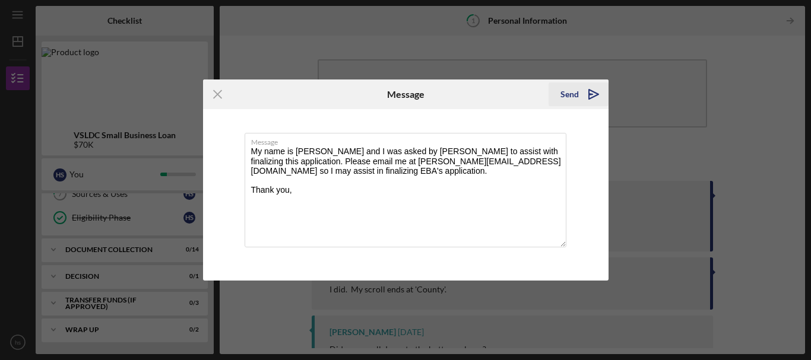
type textarea "My name is [PERSON_NAME] and I was asked by [PERSON_NAME] to assist with finali…"
click at [564, 97] on div "Send" at bounding box center [569, 95] width 18 height 24
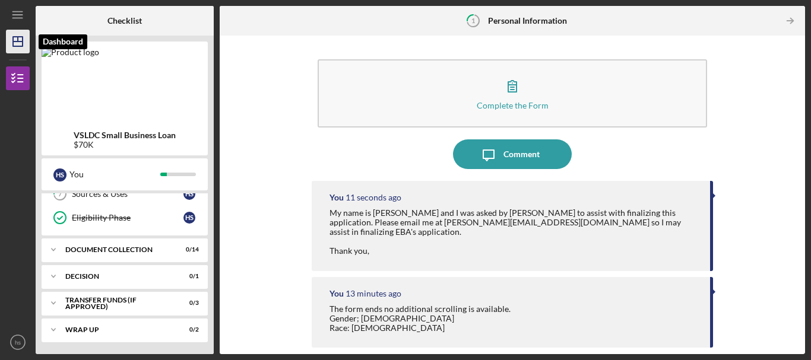
click at [25, 52] on icon "Icon/Dashboard" at bounding box center [18, 42] width 30 height 30
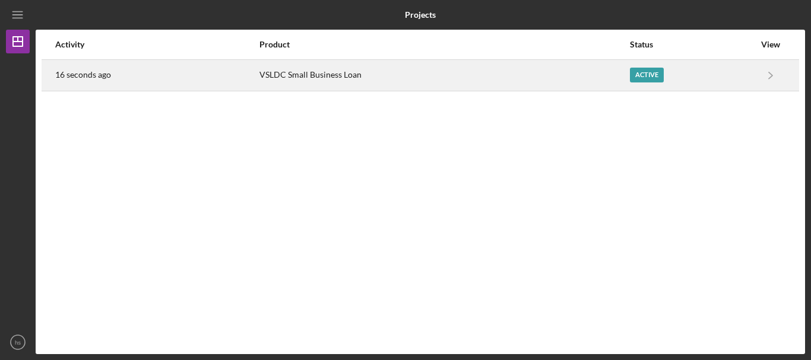
click at [307, 75] on div "VSLDC Small Business Loan" at bounding box center [443, 76] width 369 height 30
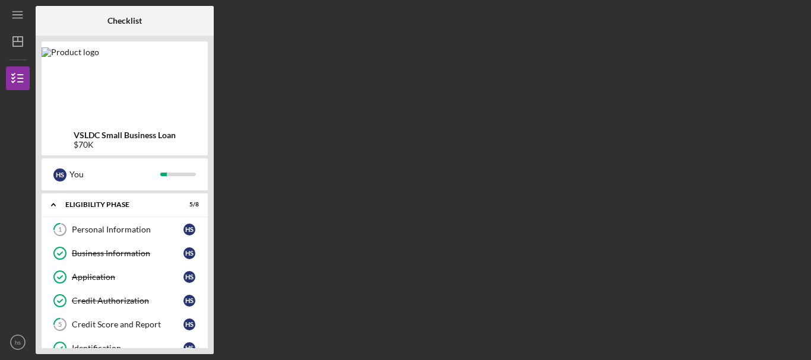
click at [153, 131] on b "VSLDC Small Business Loan" at bounding box center [125, 135] width 102 height 9
